Goal: Information Seeking & Learning: Learn about a topic

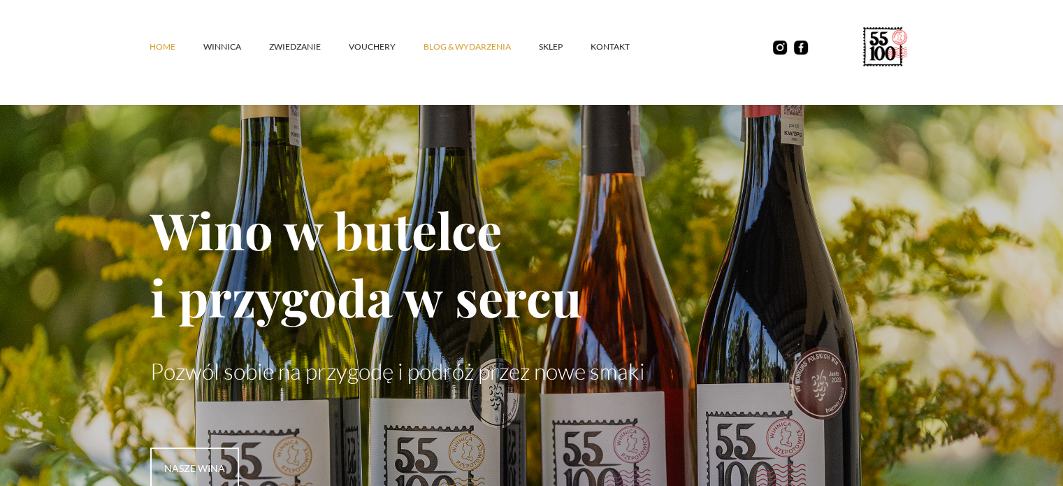
click at [484, 50] on link "Blog & Wydarzenia" at bounding box center [481, 47] width 115 height 42
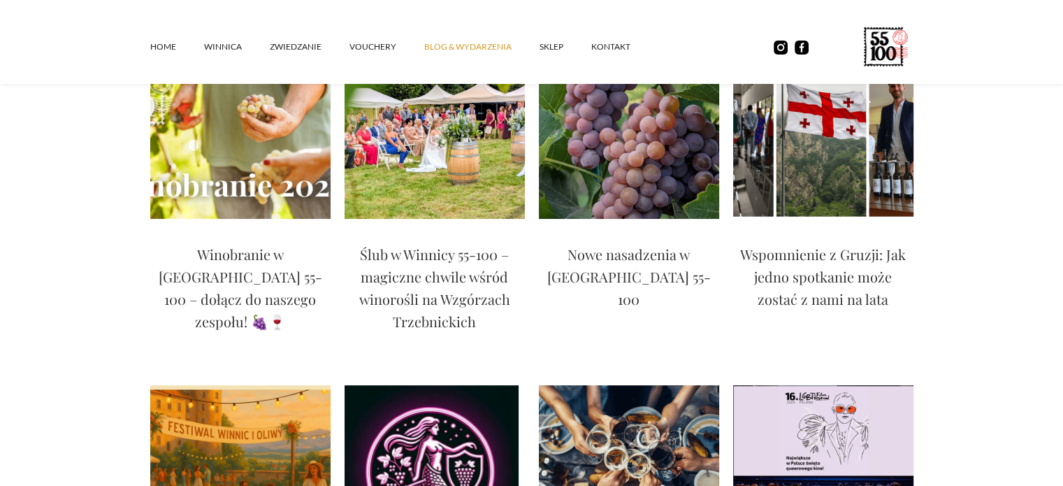
scroll to position [210, 0]
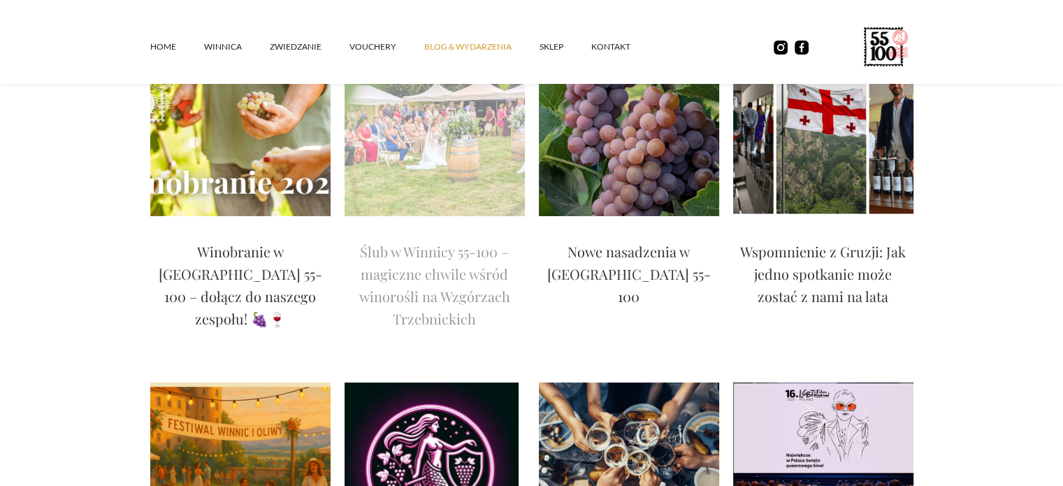
click at [445, 290] on p "Ślub w Winnicy 55-100 – magiczne chwile wśród winorośli na Wzgórzach Trzebnicki…" at bounding box center [435, 284] width 180 height 89
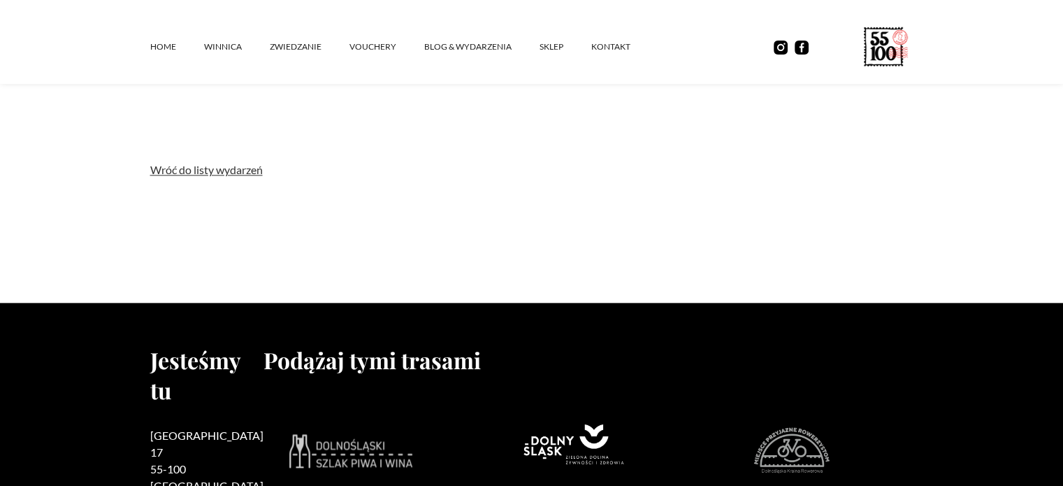
scroll to position [1813, 0]
